Goal: Task Accomplishment & Management: Complete application form

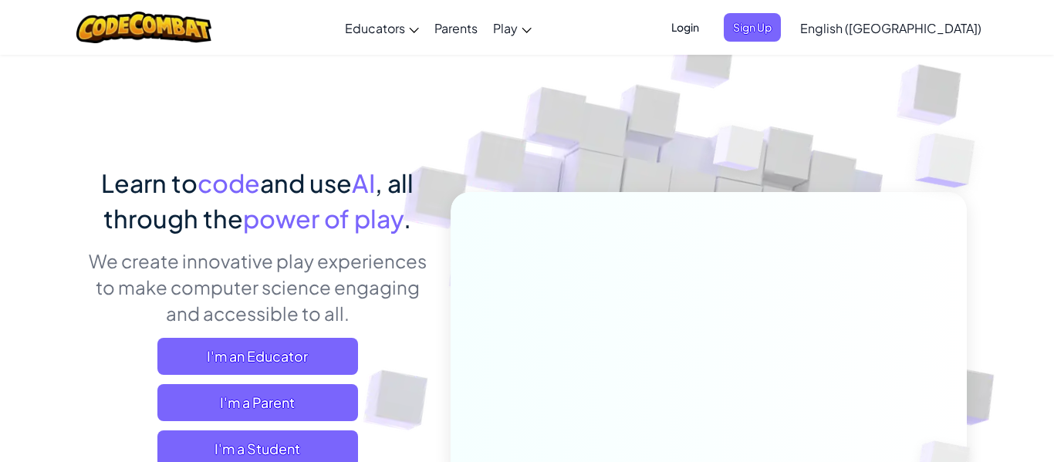
scroll to position [69, 0]
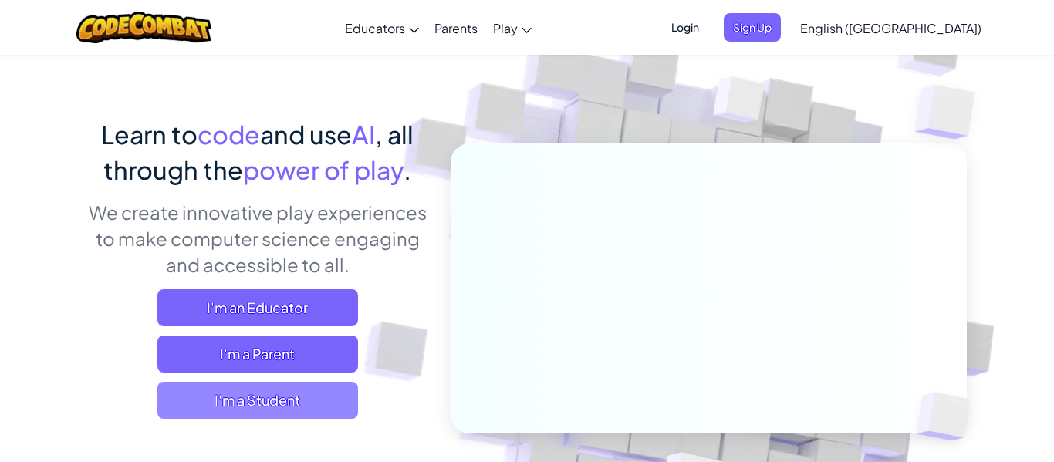
click at [215, 402] on span "I'm a Student" at bounding box center [257, 400] width 201 height 37
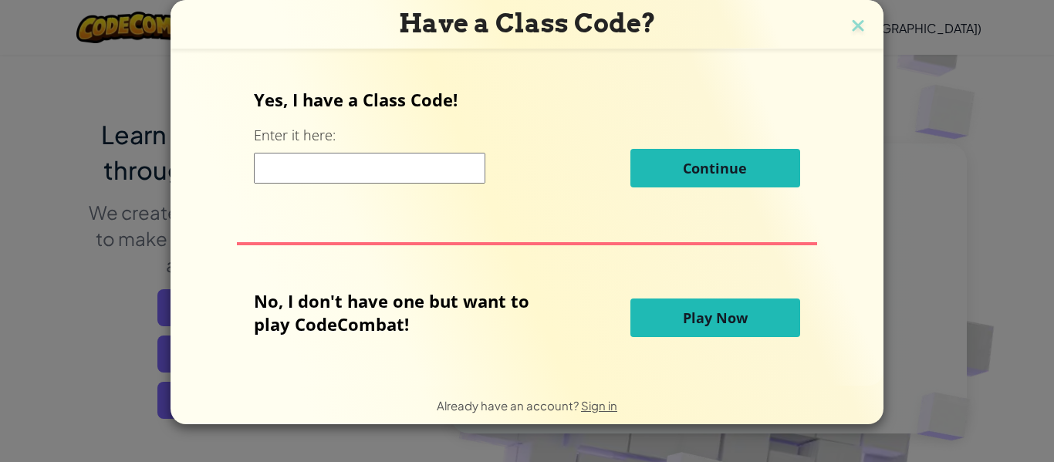
click at [444, 169] on input at bounding box center [370, 168] width 232 height 31
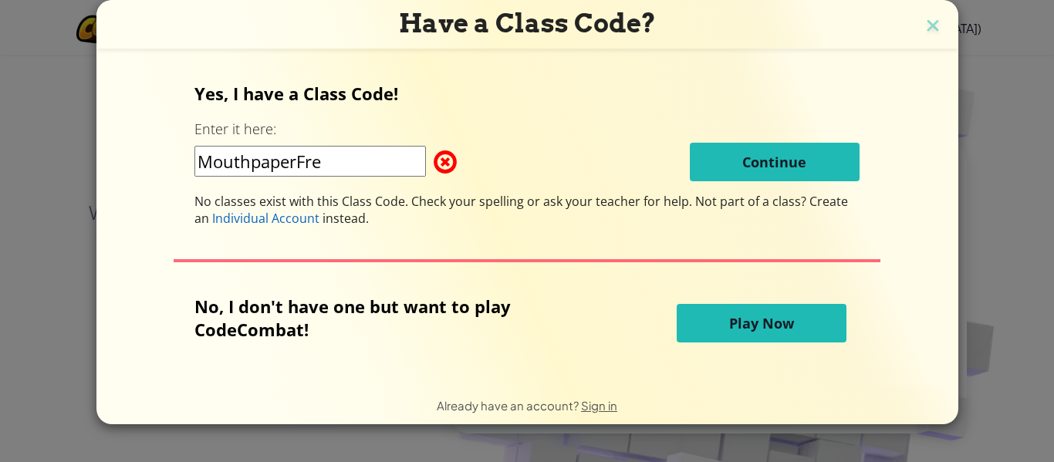
type input "MouthpaperFree"
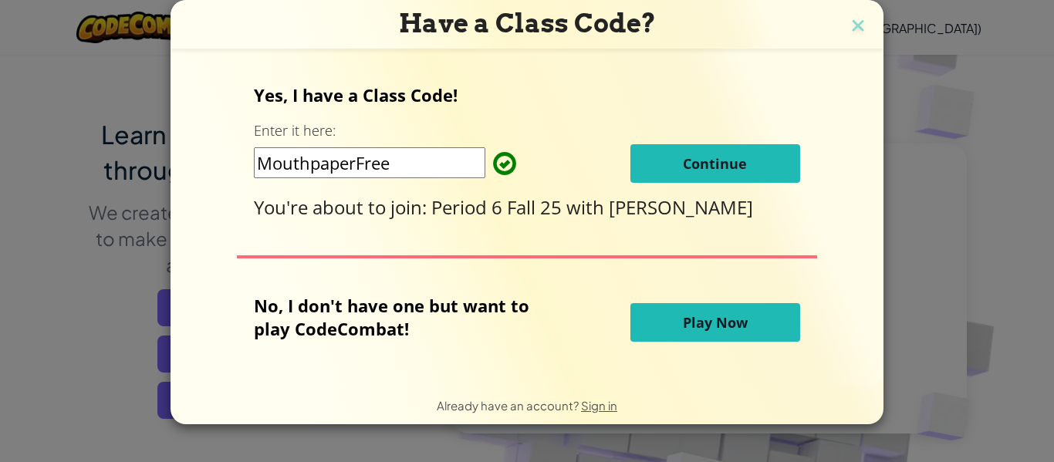
click at [772, 147] on button "Continue" at bounding box center [716, 163] width 170 height 39
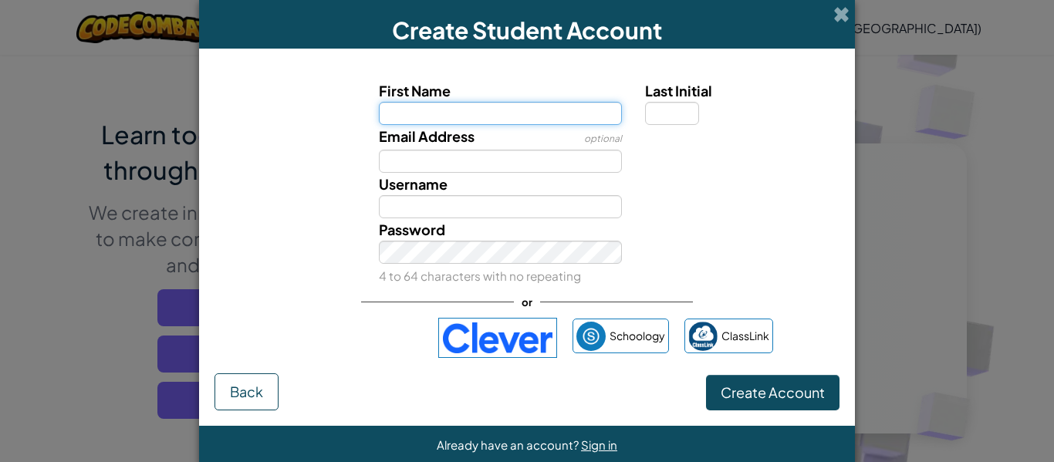
click at [564, 110] on input "First Name" at bounding box center [501, 113] width 244 height 23
type input "Janney"
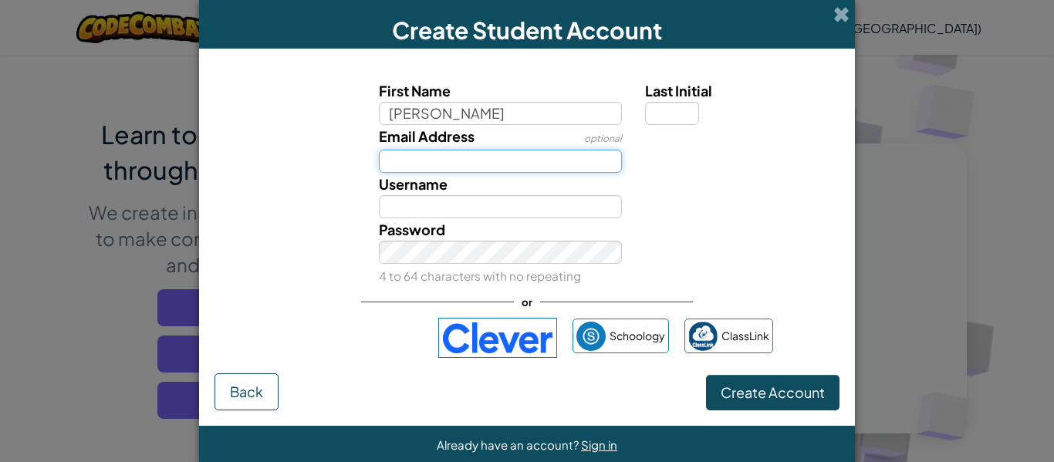
click at [505, 167] on input "Email Address" at bounding box center [501, 161] width 244 height 23
type input "Janney"
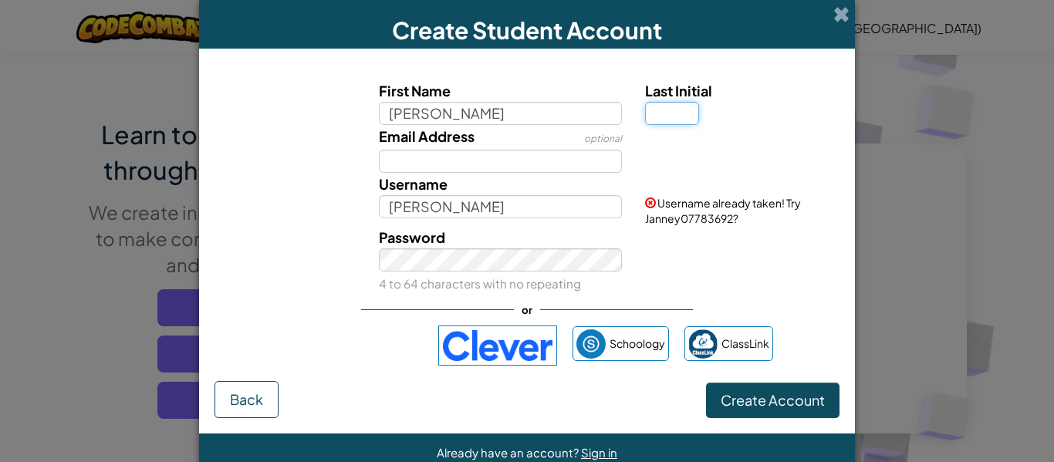
click at [684, 114] on input "Last Initial" at bounding box center [672, 113] width 54 height 23
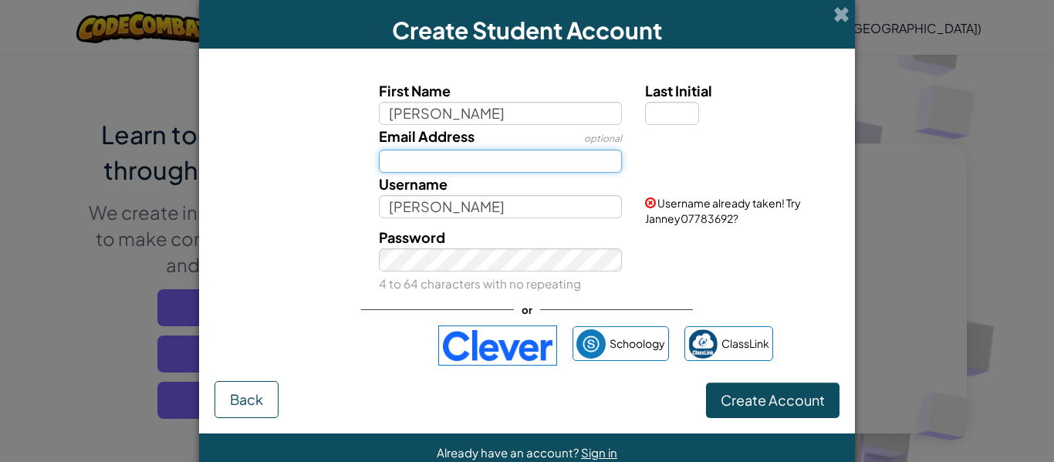
click at [546, 155] on input "Email Address" at bounding box center [501, 161] width 244 height 23
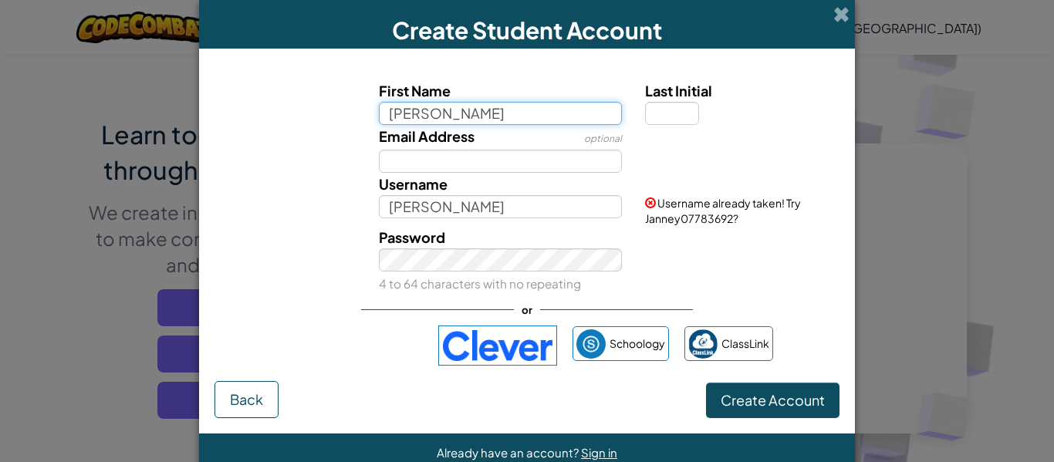
click at [485, 123] on input "Janney" at bounding box center [501, 113] width 244 height 23
type input "Janney Gon"
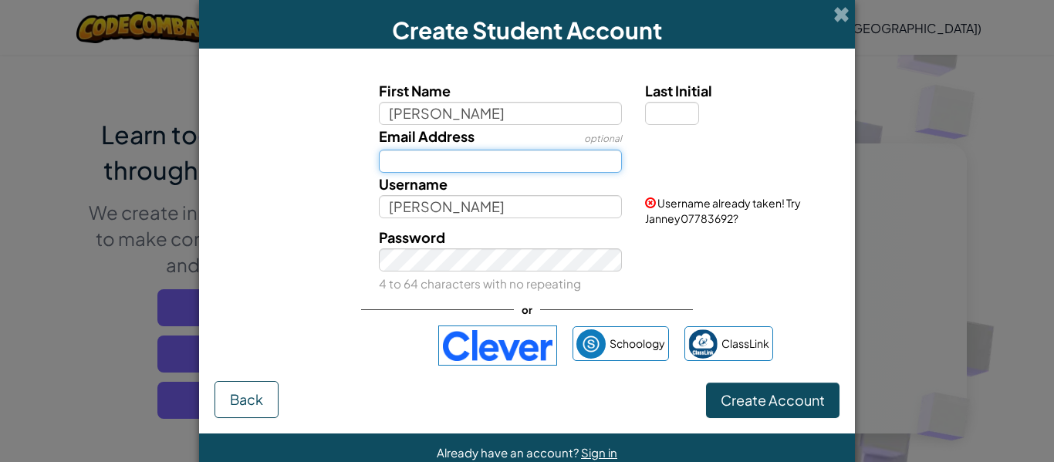
type input "Janney Gon"
click at [418, 159] on input "Email Address" at bounding box center [501, 161] width 244 height 23
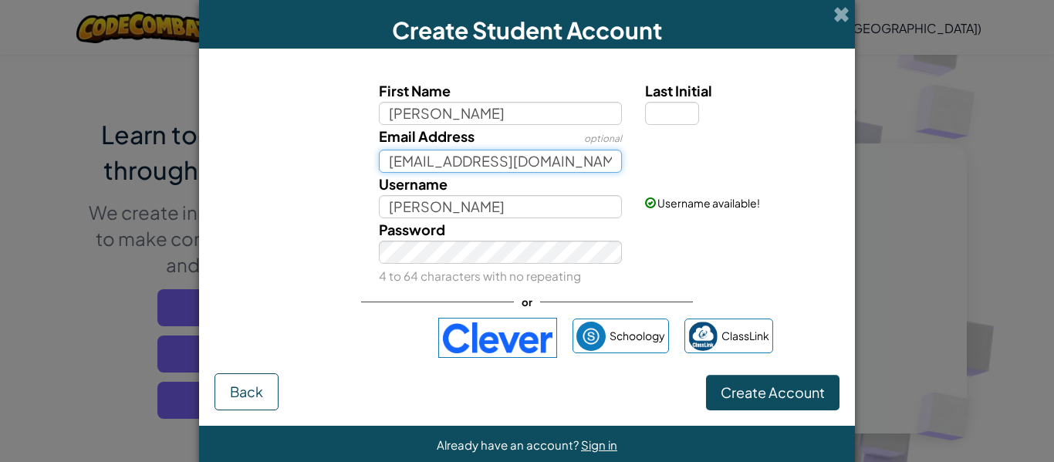
type input "jgonzalez2831@mymail.lausd.net"
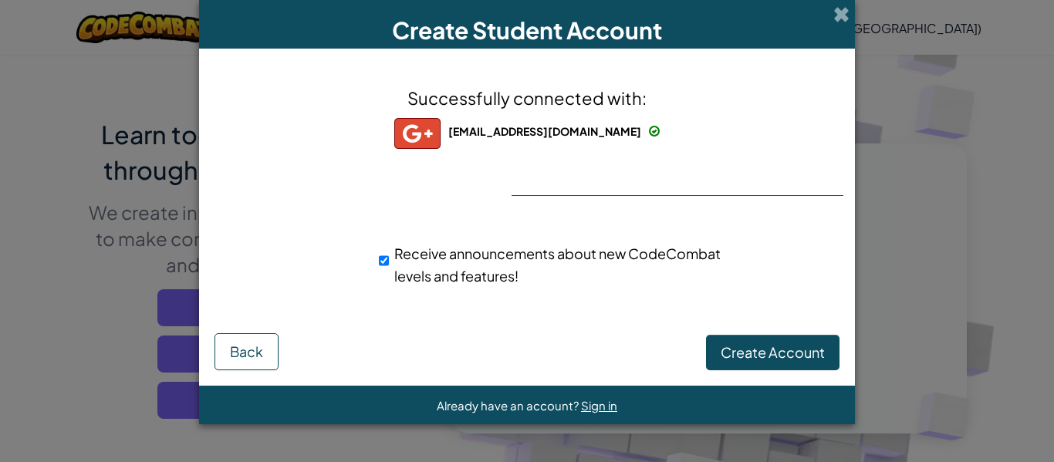
click at [543, 188] on div "Successfully connected with: jgonzale2831@mymail.lausd.net jgonzale2831@mymail.…" at bounding box center [526, 195] width 617 height 263
click at [601, 195] on hr at bounding box center [678, 195] width 332 height 1
click at [731, 354] on span "Create Account" at bounding box center [773, 352] width 104 height 18
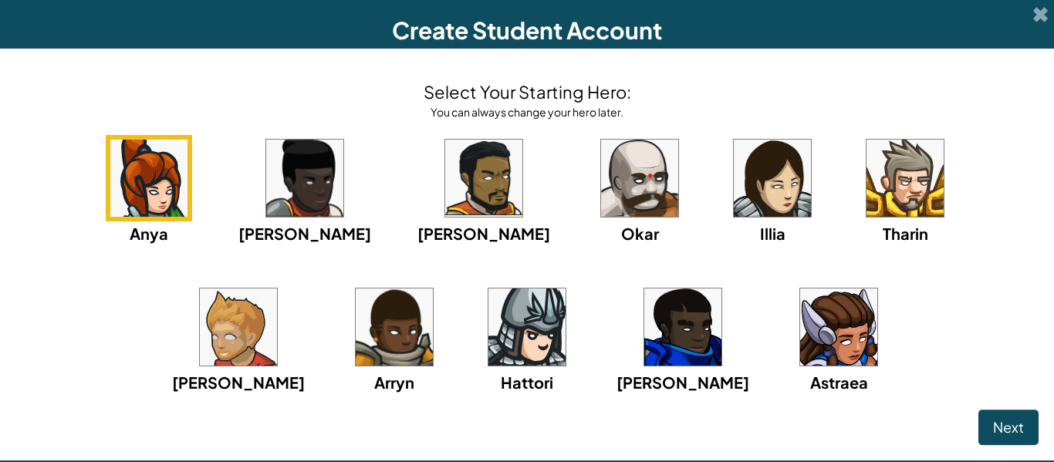
click at [734, 191] on img at bounding box center [772, 178] width 77 height 77
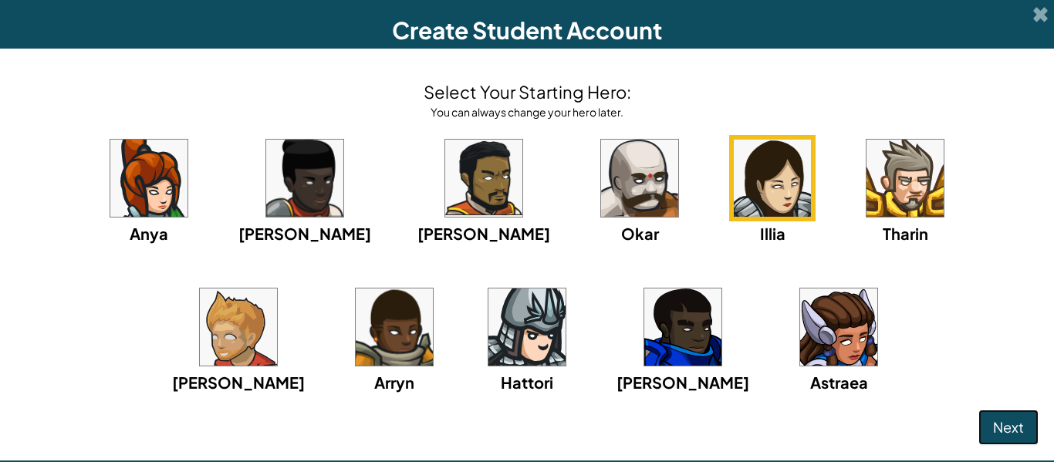
click at [1019, 444] on button "Next" at bounding box center [1009, 428] width 60 height 36
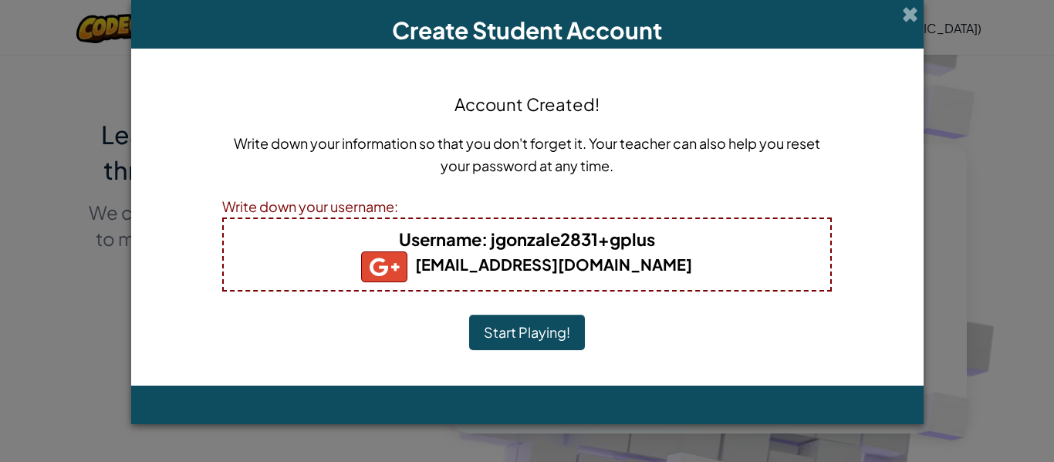
click at [505, 330] on button "Start Playing!" at bounding box center [527, 333] width 116 height 36
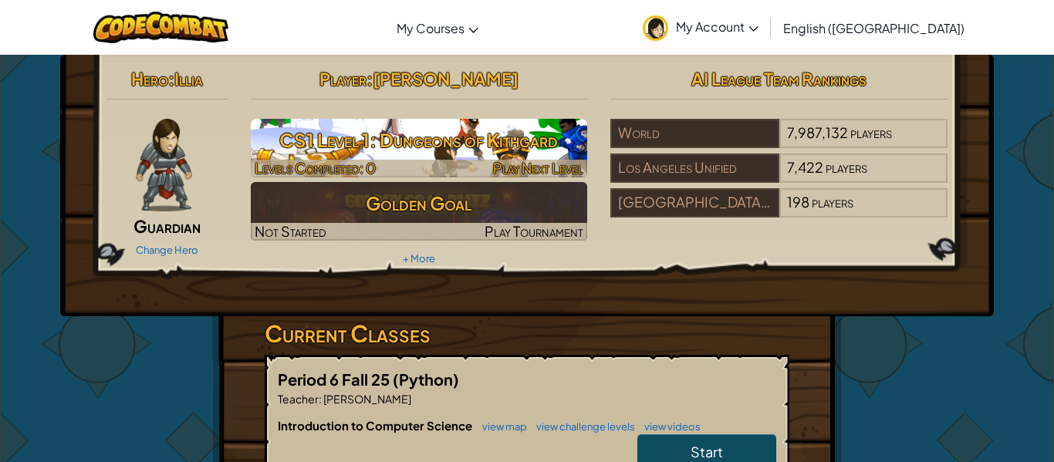
click at [571, 138] on h3 "CS1 Level 1: Dungeons of Kithgard" at bounding box center [419, 140] width 337 height 35
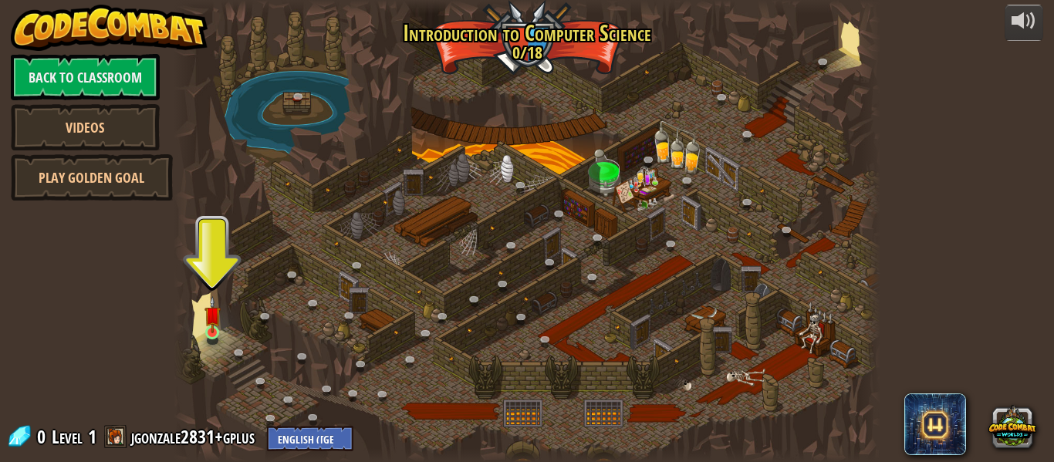
click at [218, 333] on img at bounding box center [213, 314] width 16 height 37
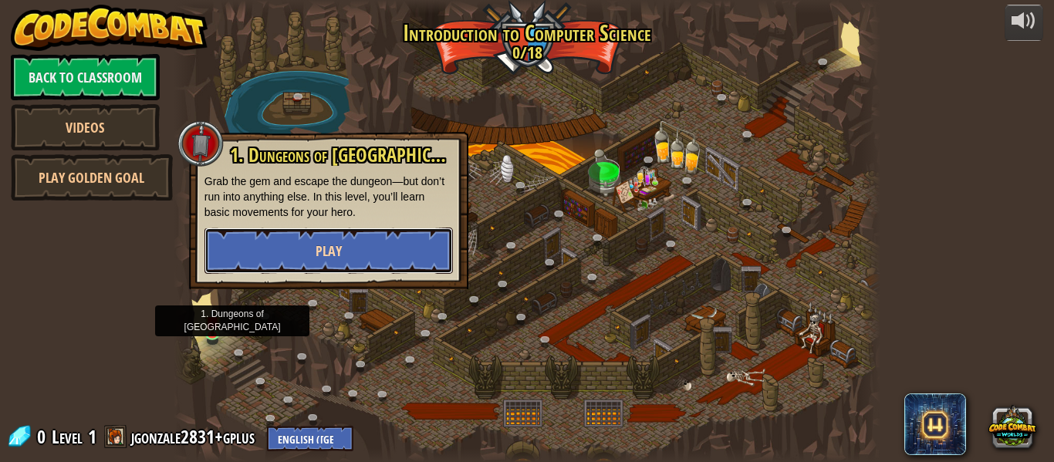
click at [418, 250] on button "Play" at bounding box center [329, 251] width 249 height 46
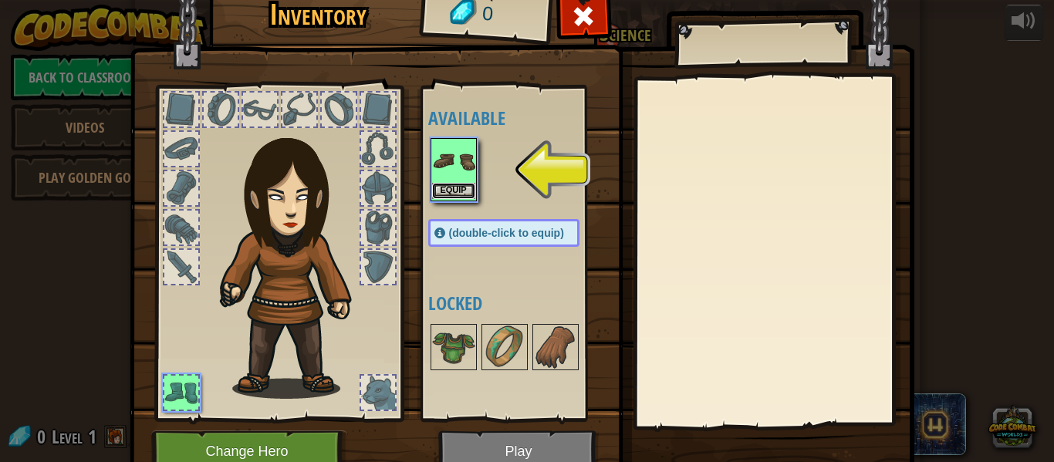
click at [465, 190] on button "Equip" at bounding box center [453, 191] width 43 height 16
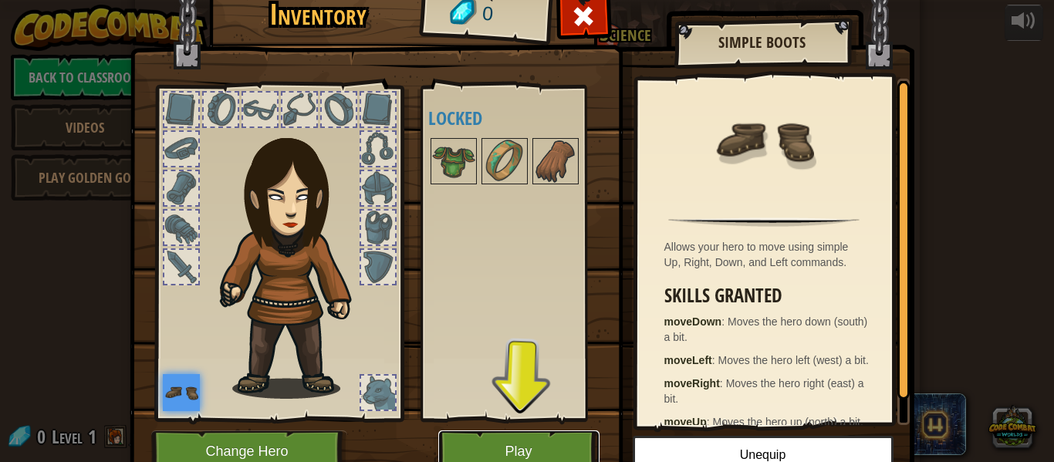
click at [471, 460] on button "Play" at bounding box center [518, 452] width 161 height 42
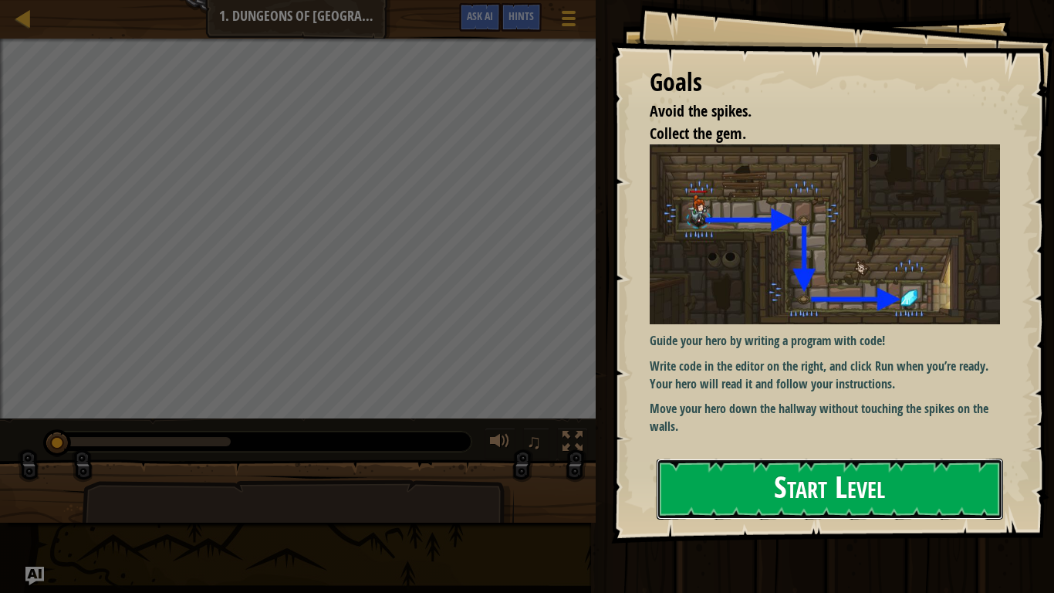
click at [815, 462] on button "Start Level" at bounding box center [830, 488] width 347 height 61
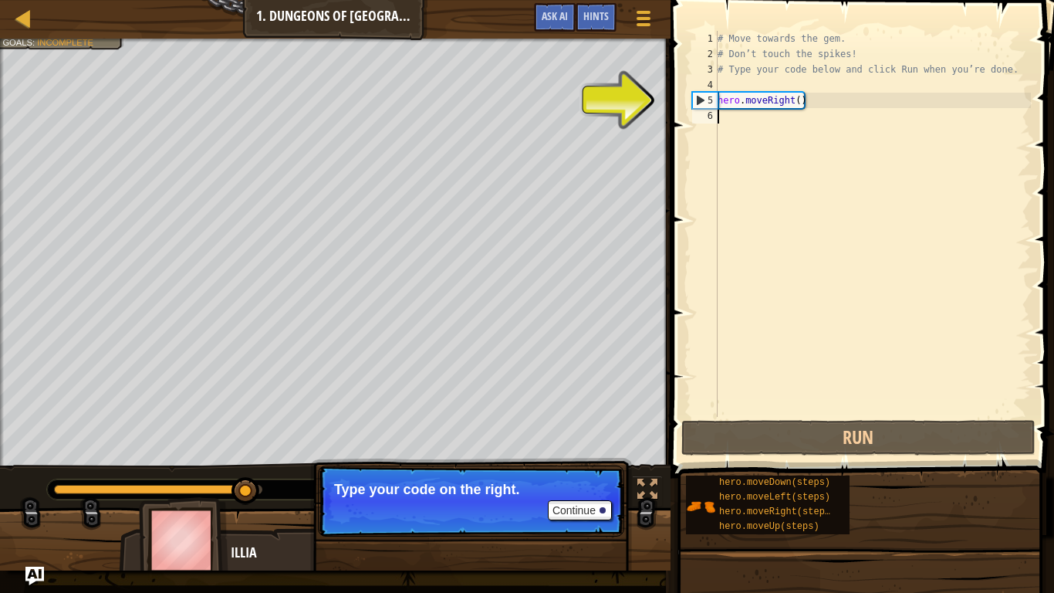
click at [736, 120] on div "# Move towards the gem. # Don’t touch the spikes! # Type your code below and cl…" at bounding box center [873, 239] width 316 height 417
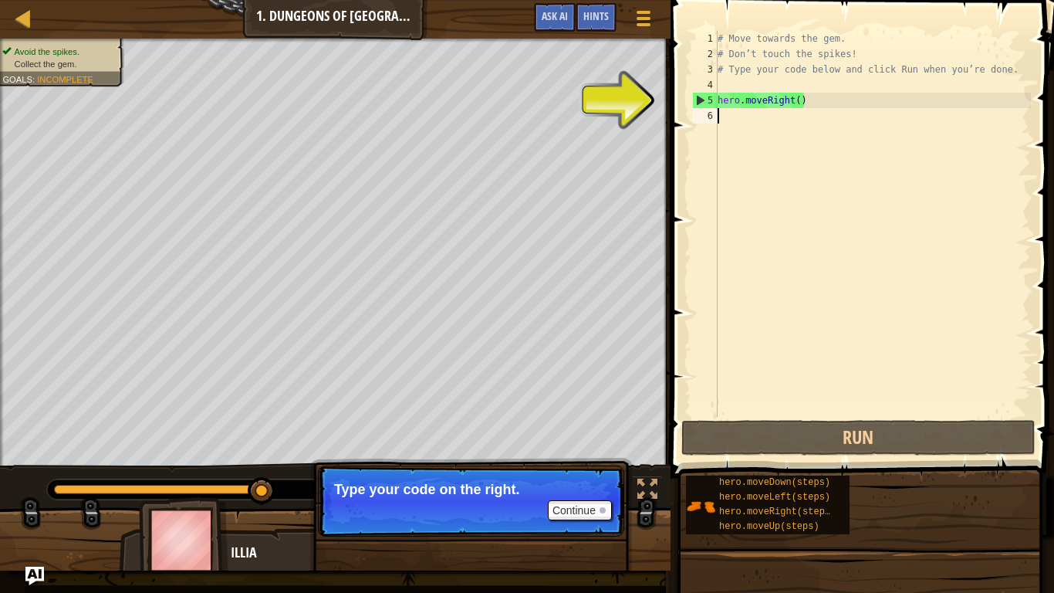
click at [786, 101] on div "# Move towards the gem. # Don’t touch the spikes! # Type your code below and cl…" at bounding box center [873, 239] width 316 height 417
type textarea "hero.moveRight()"
click at [738, 115] on div "# Move towards the gem. # Don’t touch the spikes! # Type your code below and cl…" at bounding box center [873, 239] width 316 height 417
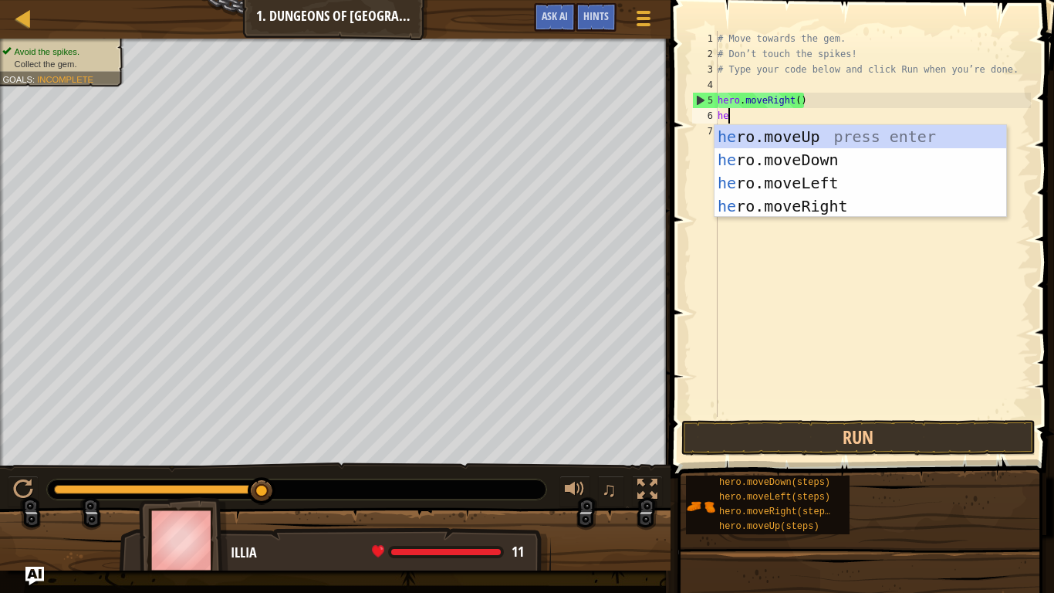
type textarea "hero"
click at [761, 205] on div "hero .moveUp press enter hero .moveDown press enter hero .moveLeft press enter …" at bounding box center [861, 194] width 292 height 139
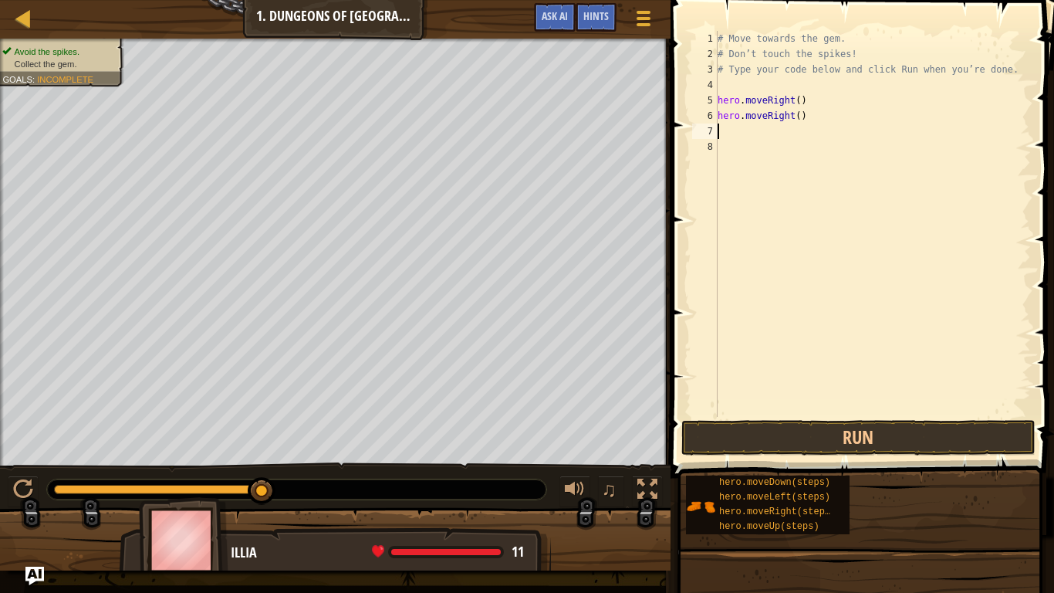
scroll to position [7, 0]
click at [759, 441] on button "Run" at bounding box center [859, 438] width 354 height 36
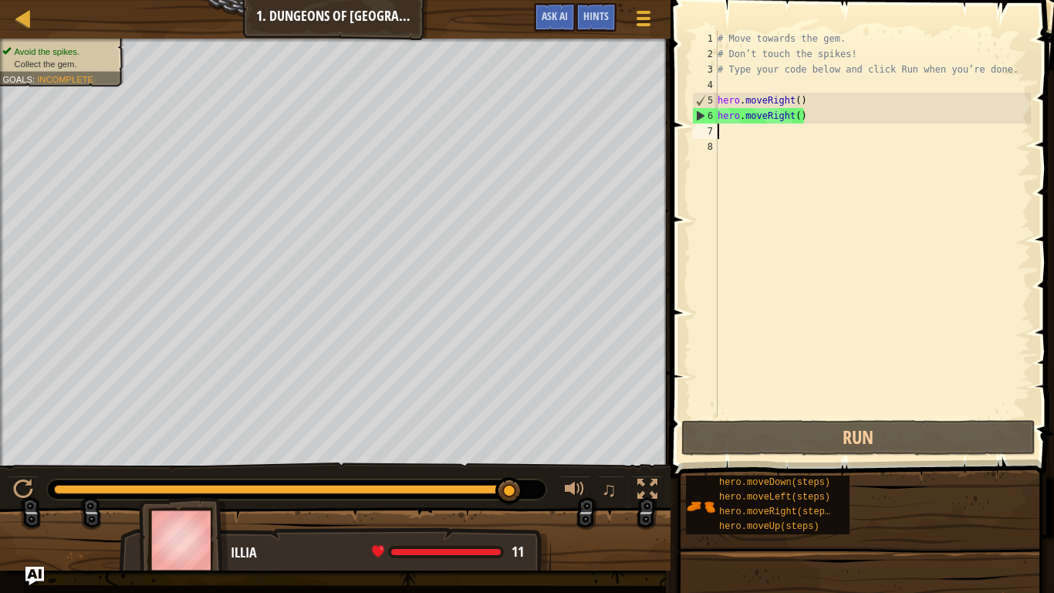
click at [750, 136] on div "# Move towards the gem. # Don’t touch the spikes! # Type your code below and cl…" at bounding box center [873, 239] width 316 height 417
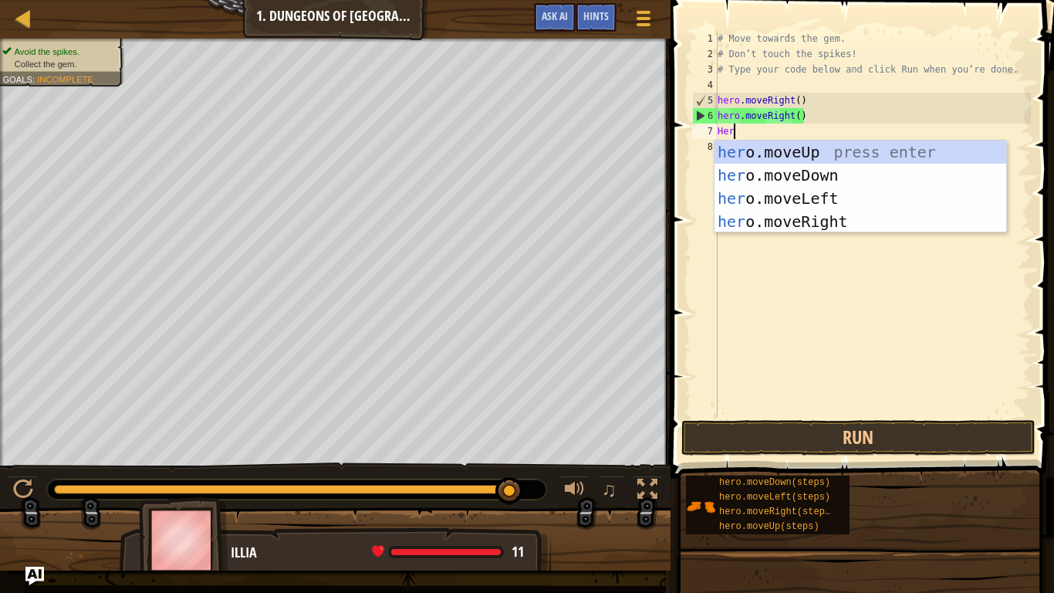
type textarea "Hero"
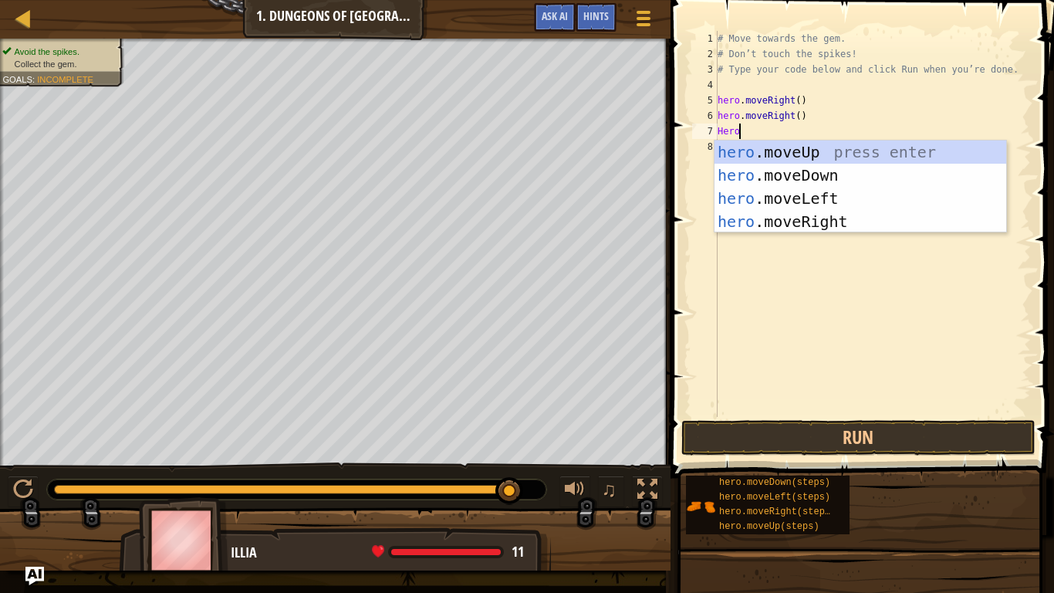
click at [848, 175] on div "hero .moveUp press enter hero .moveDown press enter hero .moveLeft press enter …" at bounding box center [861, 209] width 292 height 139
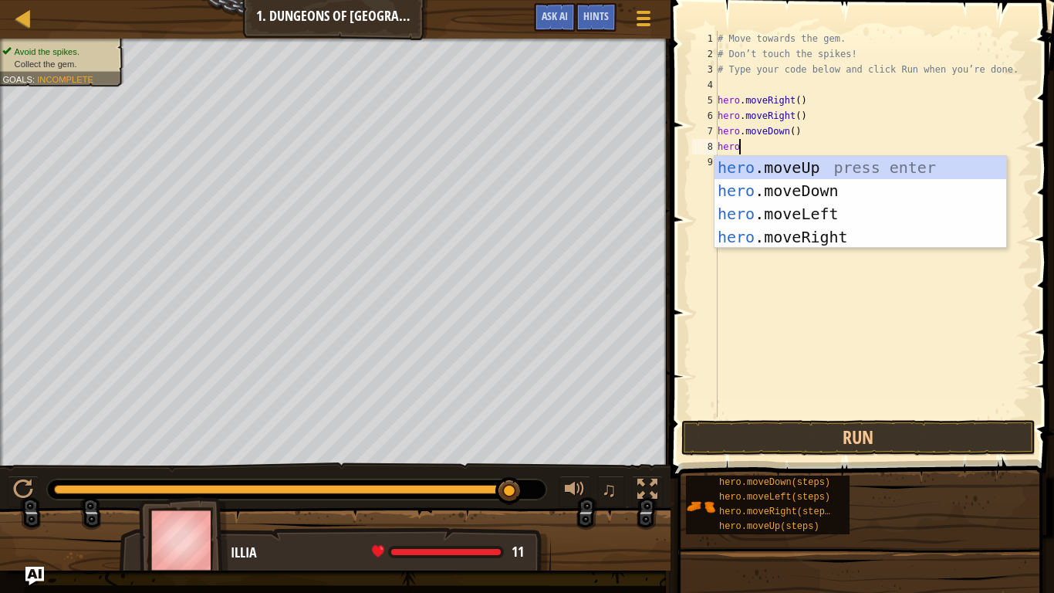
type textarea "hero."
click at [919, 240] on div "hero. moveUp press enter hero. moveDown press enter hero. moveLeft press enter …" at bounding box center [861, 225] width 292 height 139
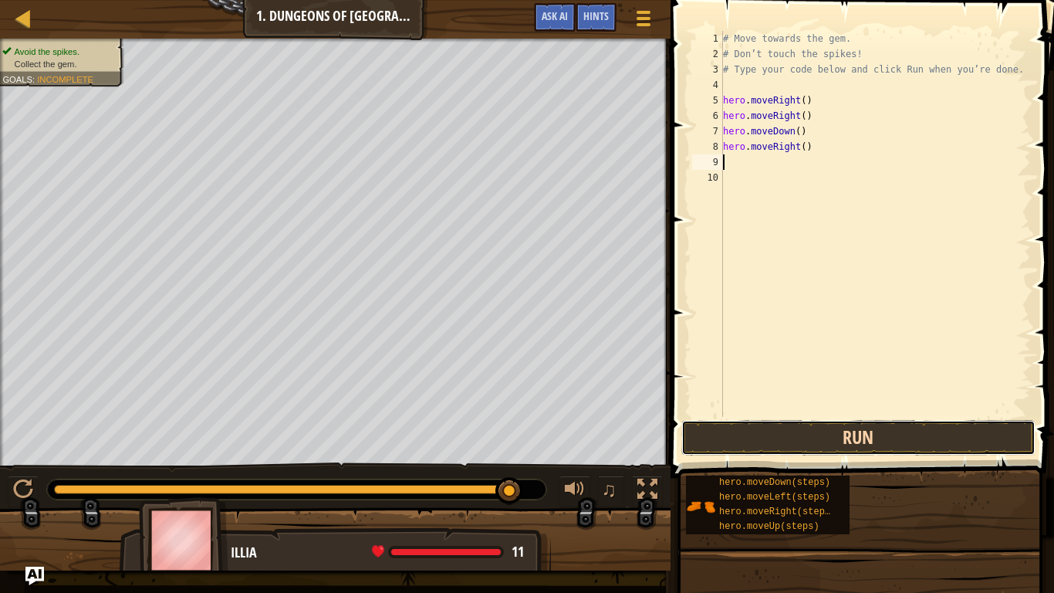
click at [820, 448] on button "Run" at bounding box center [859, 438] width 354 height 36
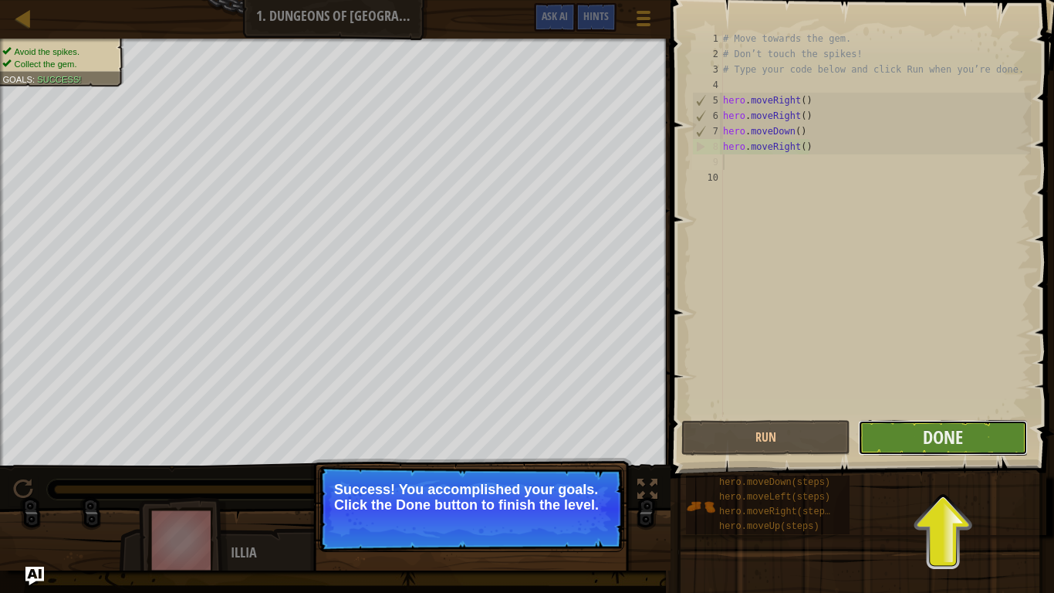
click at [986, 428] on button "Done" at bounding box center [942, 438] width 169 height 36
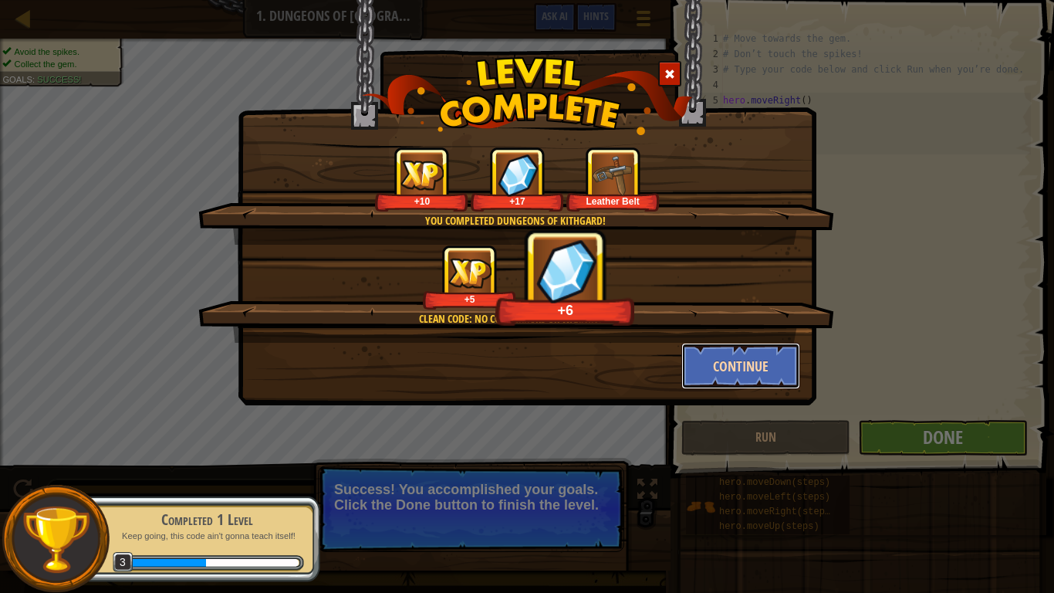
click at [785, 371] on button "Continue" at bounding box center [742, 366] width 120 height 46
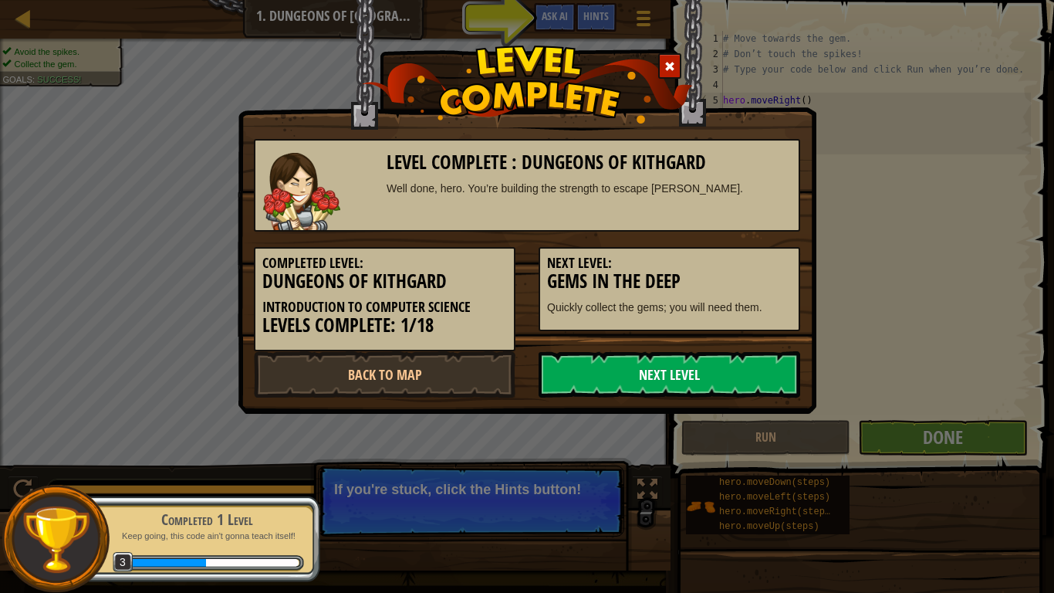
click at [687, 380] on link "Next Level" at bounding box center [670, 374] width 262 height 46
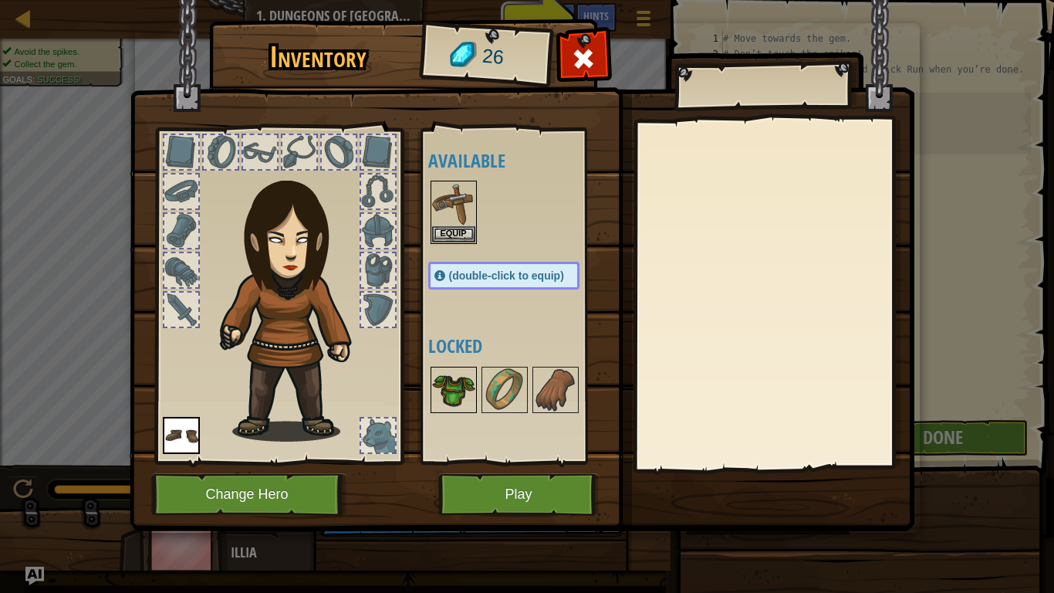
click at [465, 377] on img at bounding box center [453, 389] width 43 height 43
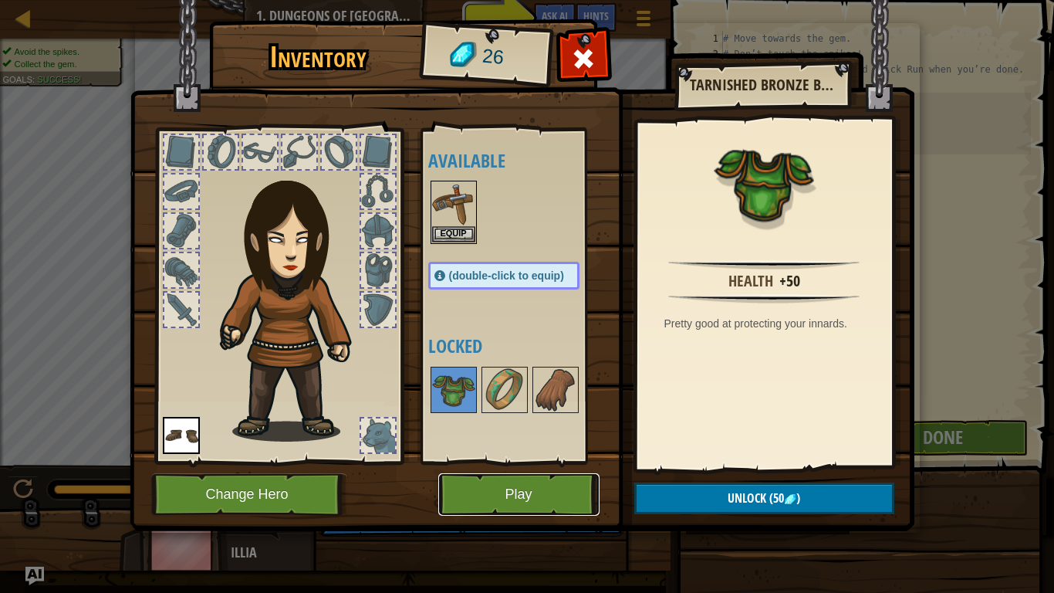
click at [530, 462] on button "Play" at bounding box center [518, 494] width 161 height 42
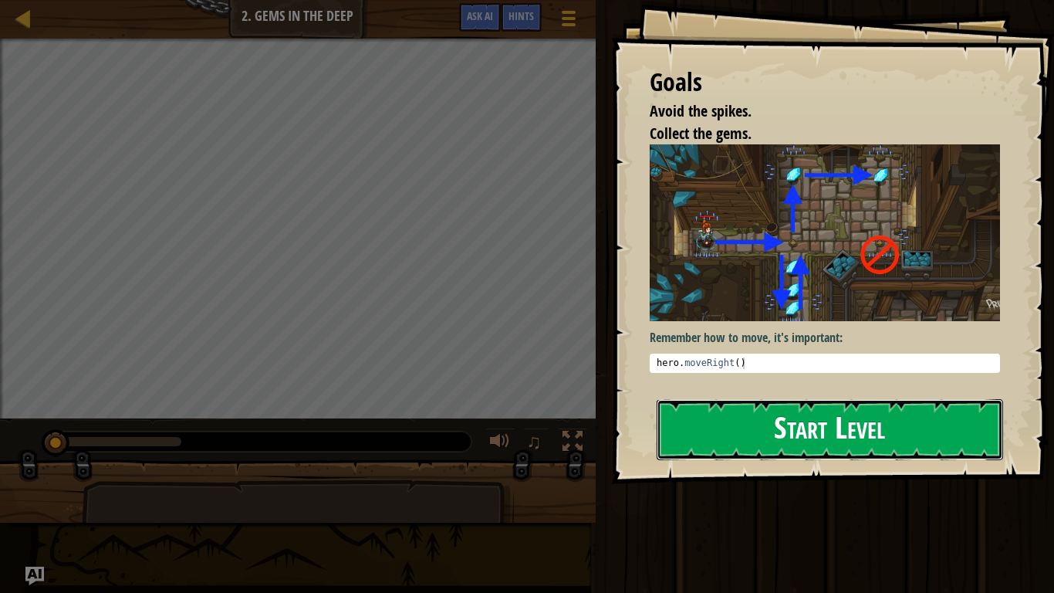
click at [759, 431] on button "Start Level" at bounding box center [830, 429] width 347 height 61
